Goal: Navigation & Orientation: Find specific page/section

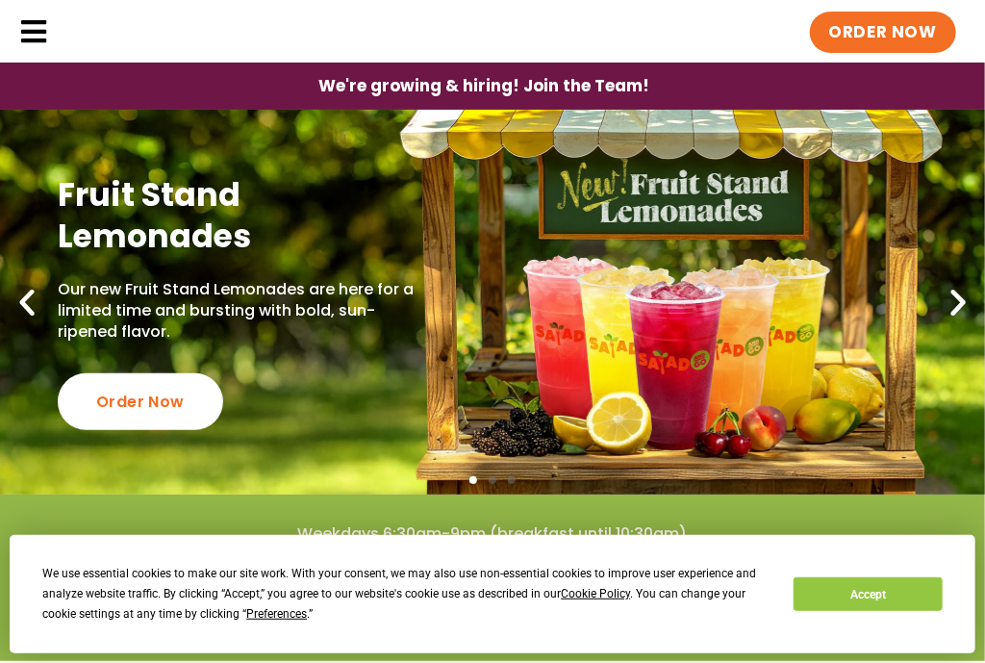
click at [0, 0] on link "Locations" at bounding box center [0, 0] width 0 height 0
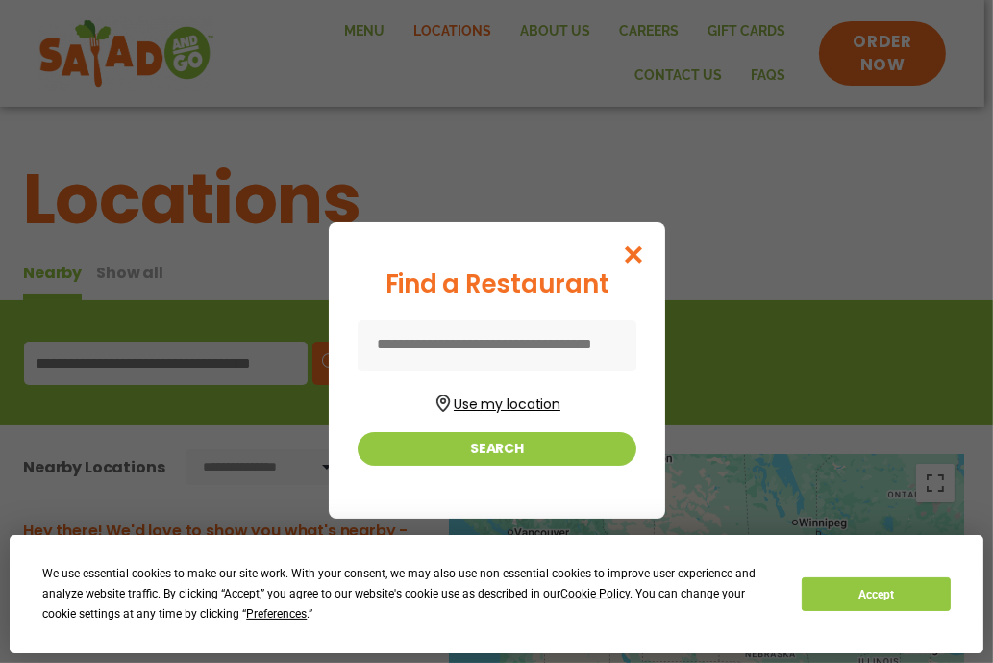
click at [488, 409] on button "Use my location" at bounding box center [497, 401] width 279 height 26
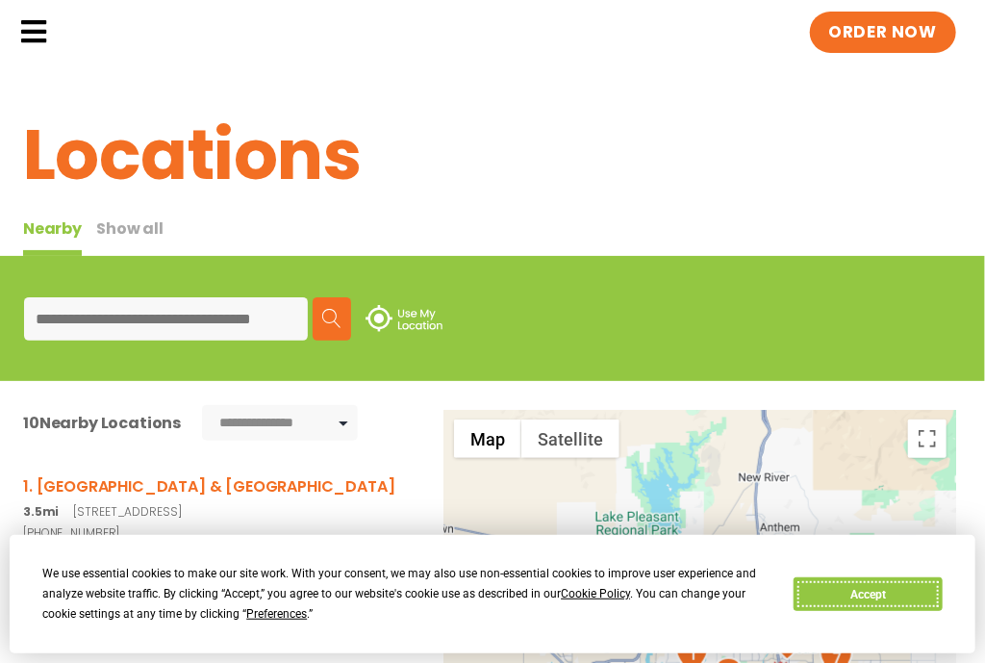
click at [863, 596] on button "Accept" at bounding box center [867, 594] width 148 height 34
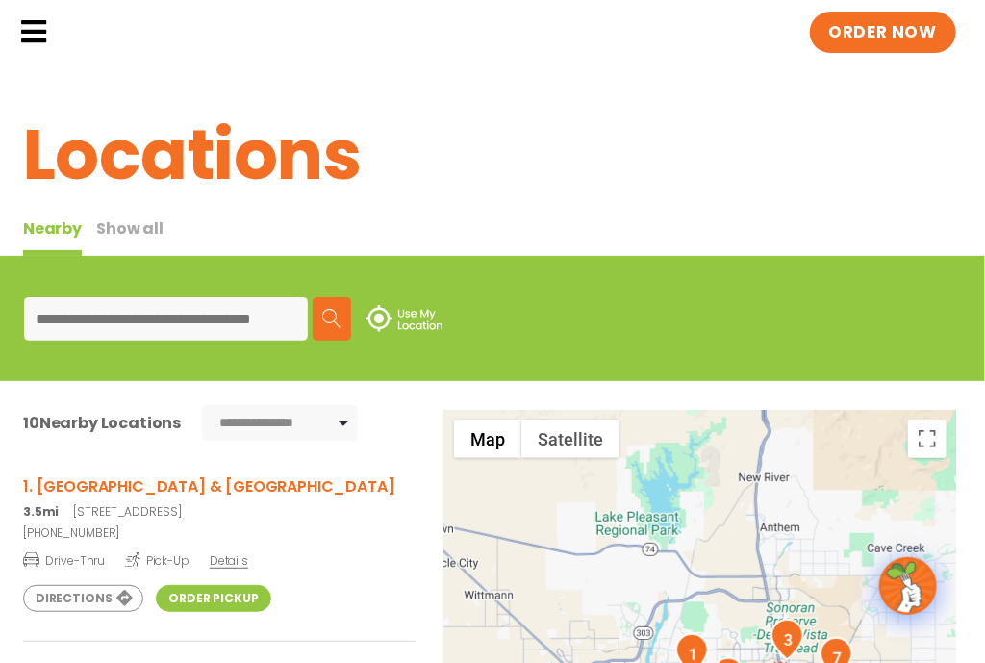
click at [0, 0] on img at bounding box center [0, 0] width 0 height 0
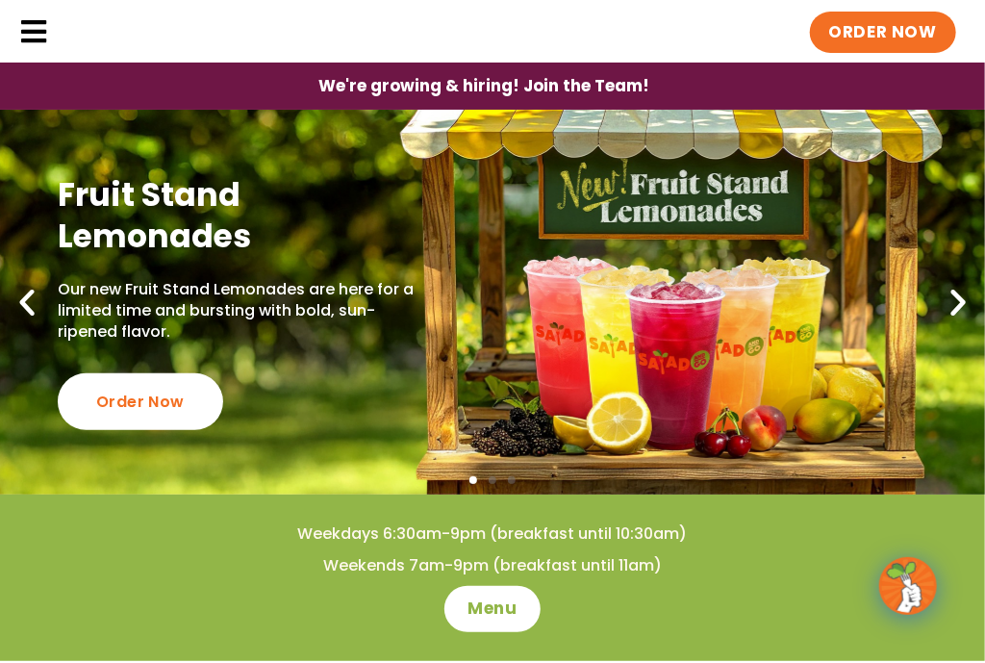
click at [0, 0] on link "Locations" at bounding box center [0, 0] width 0 height 0
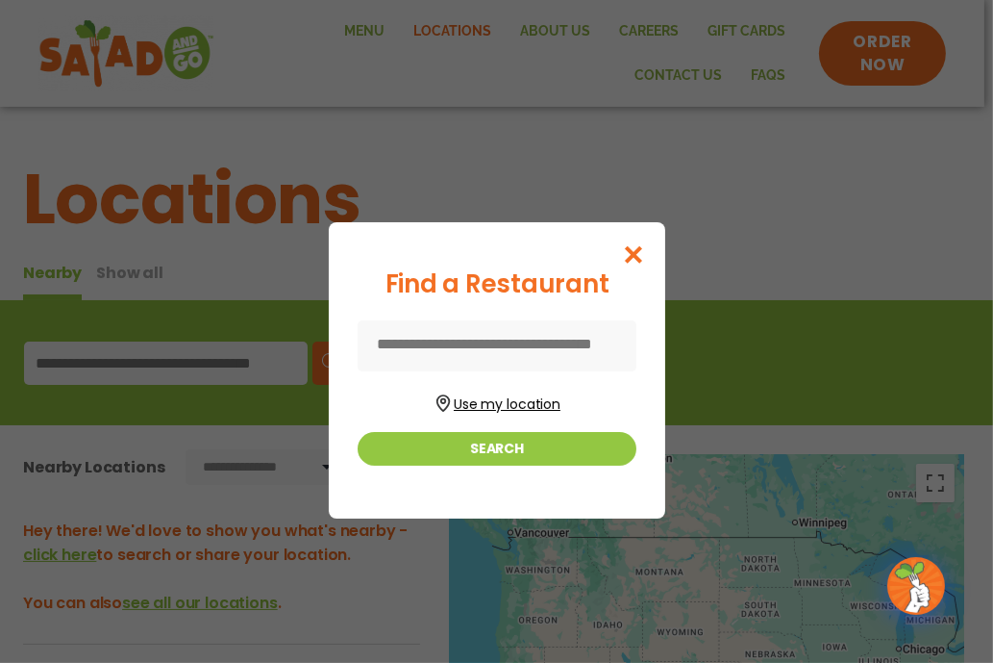
click at [499, 401] on button "Use my location" at bounding box center [497, 401] width 279 height 26
